Goal: Information Seeking & Learning: Learn about a topic

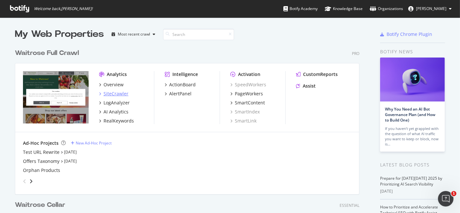
click at [113, 94] on div "SiteCrawler" at bounding box center [116, 94] width 25 height 6
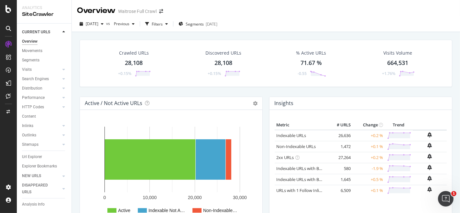
click at [141, 59] on div "28,108" at bounding box center [134, 63] width 18 height 8
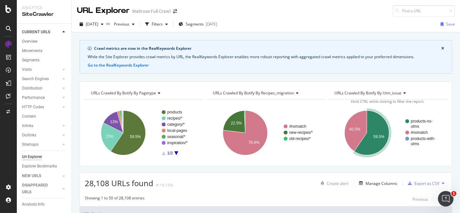
click at [375, 136] on text "59.5%" at bounding box center [379, 137] width 11 height 5
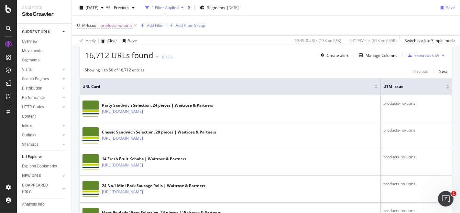
scroll to position [159, 0]
click at [34, 39] on div "Overview" at bounding box center [30, 41] width 16 height 7
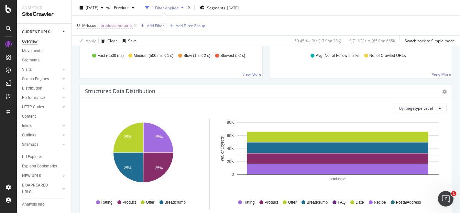
scroll to position [589, 0]
click at [30, 49] on div "Movements" at bounding box center [32, 51] width 20 height 7
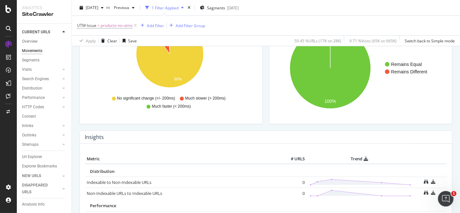
scroll to position [221, 0]
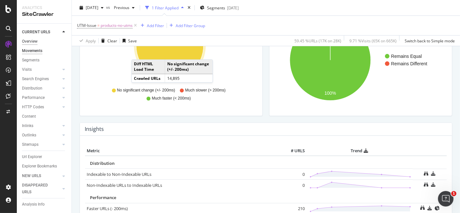
click at [32, 42] on div "Overview" at bounding box center [30, 41] width 16 height 7
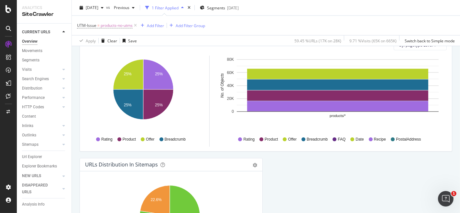
scroll to position [754, 0]
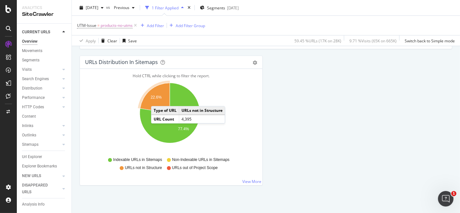
click at [158, 98] on icon "A chart." at bounding box center [155, 98] width 30 height 30
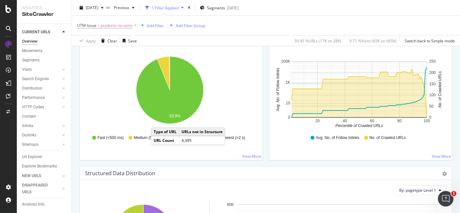
scroll to position [465, 0]
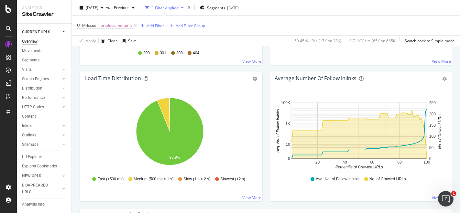
click at [36, 42] on div "Overview" at bounding box center [30, 41] width 16 height 7
click at [137, 25] on icon at bounding box center [136, 25] width 6 height 6
